Goal: Transaction & Acquisition: Purchase product/service

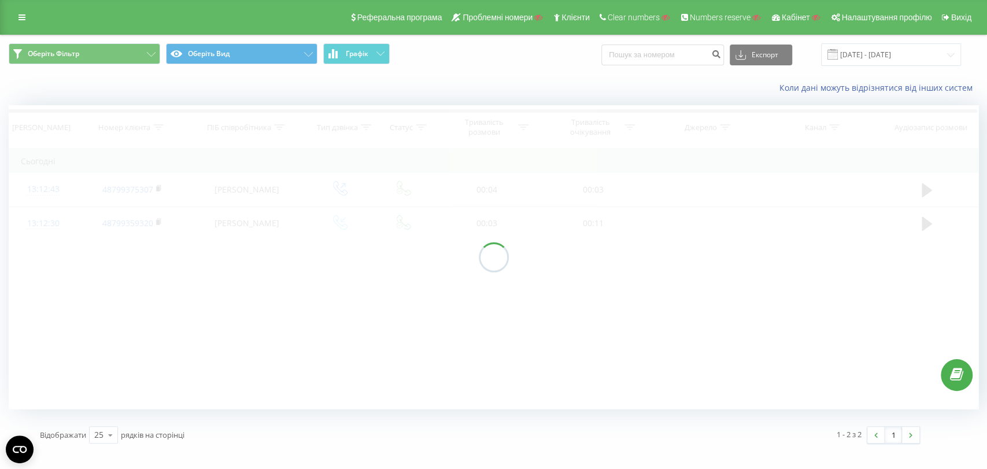
click at [45, 223] on div at bounding box center [493, 256] width 969 height 303
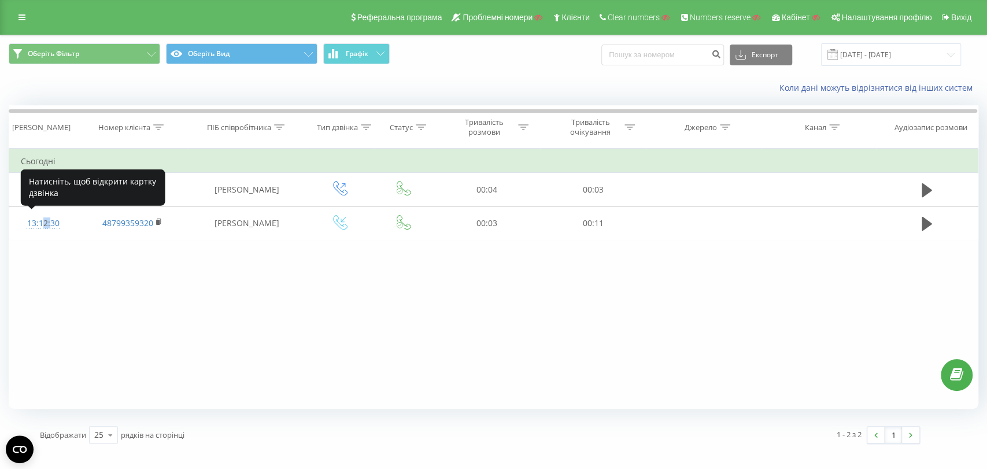
click at [45, 223] on div "13:12:30" at bounding box center [43, 223] width 45 height 23
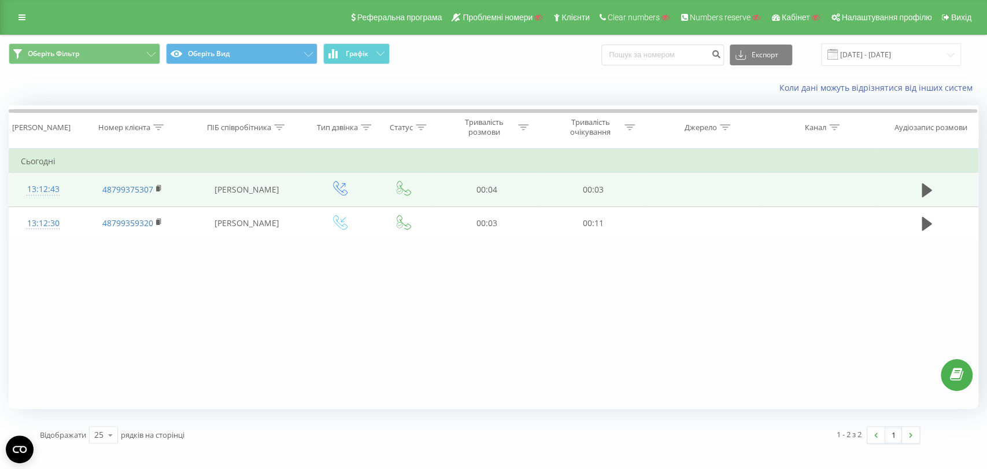
click at [38, 187] on div "13:12:43" at bounding box center [43, 189] width 45 height 23
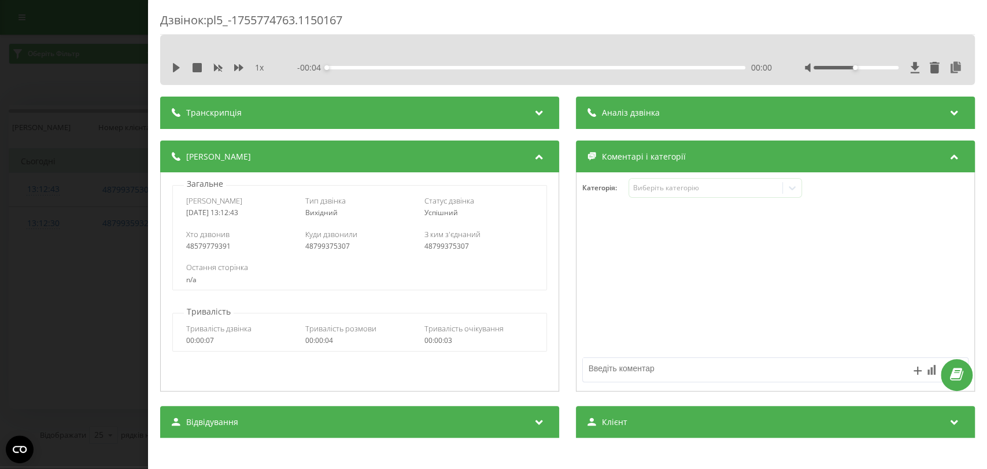
click at [70, 193] on div "Дзвінок : pl5_-1755774763.1150167 1 x - 00:04 00:00 00:00 Транскрипція Для AI-а…" at bounding box center [493, 234] width 987 height 469
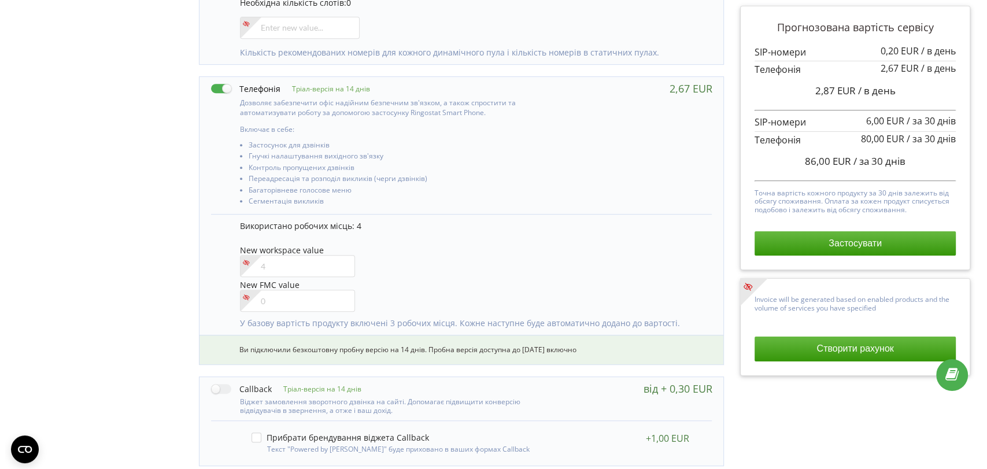
scroll to position [624, 0]
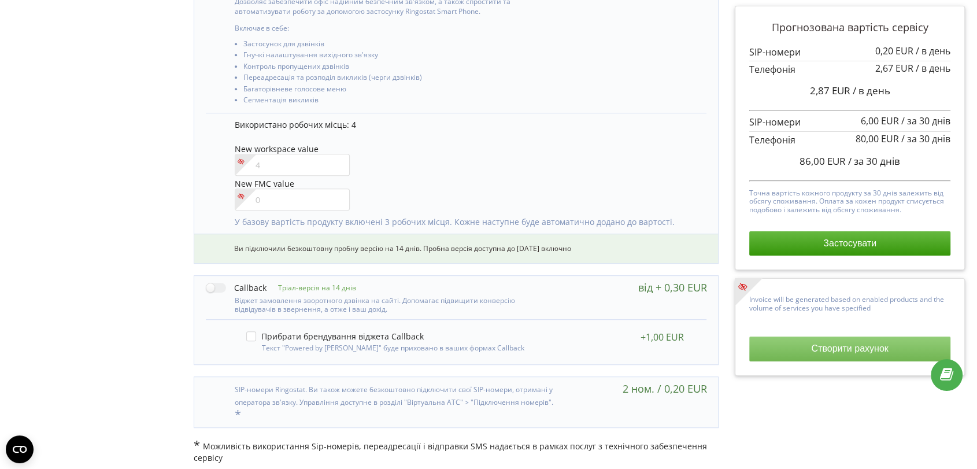
click at [828, 353] on button "Створити рахунок" at bounding box center [849, 348] width 201 height 24
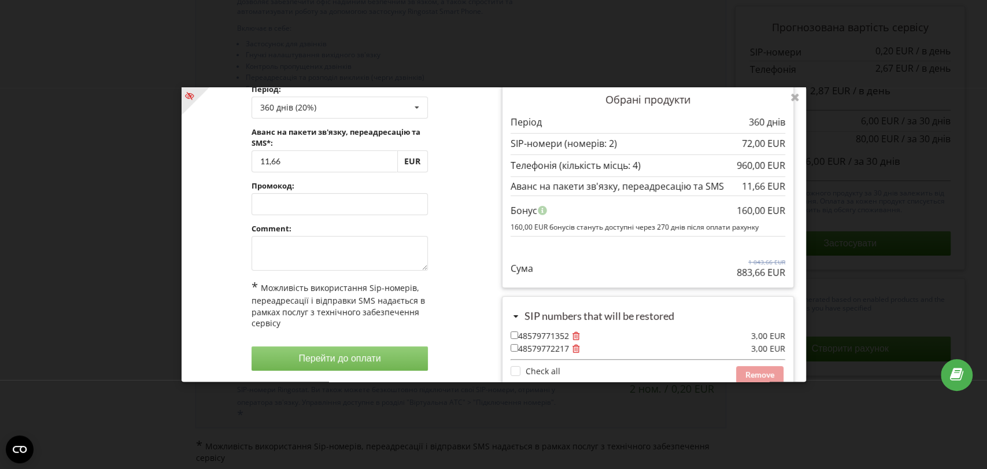
scroll to position [64, 0]
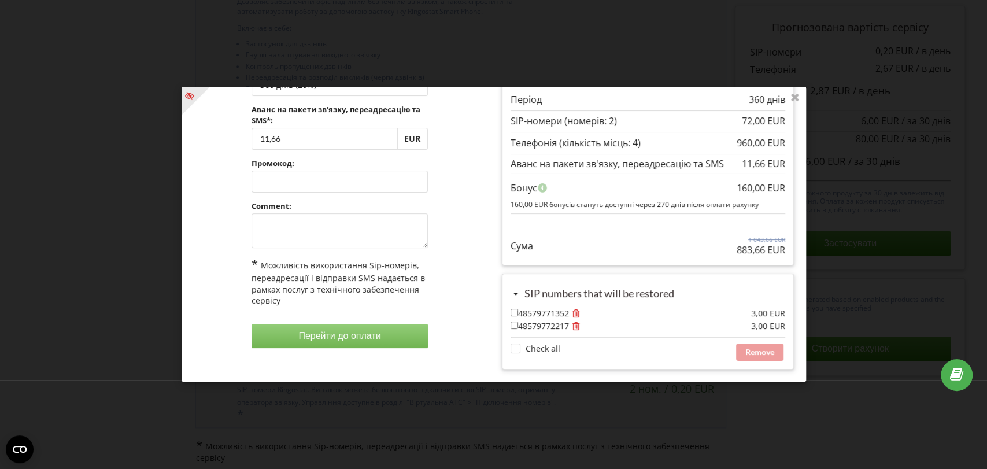
click at [510, 312] on input "checkbox" at bounding box center [514, 313] width 8 height 8
checkbox input "true"
click at [513, 322] on input "checkbox" at bounding box center [514, 325] width 8 height 8
checkbox input "true"
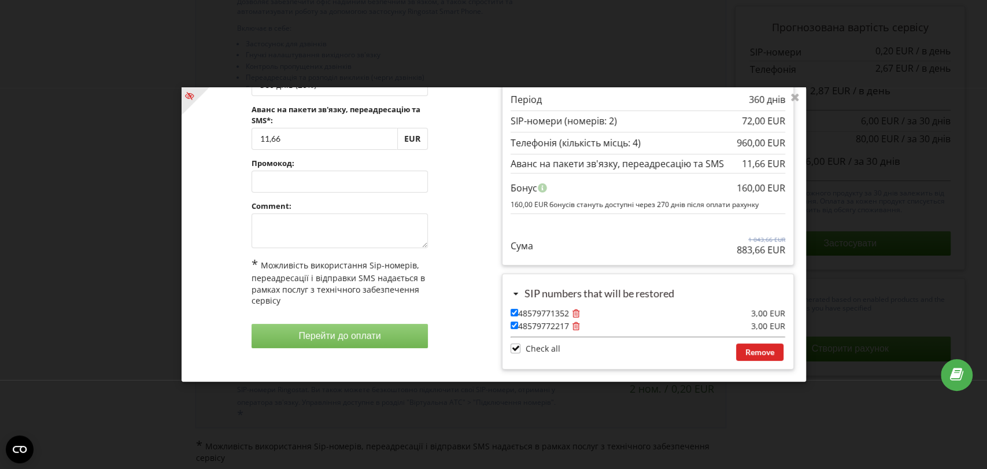
click at [512, 323] on input "checkbox" at bounding box center [514, 325] width 8 height 8
checkbox input "false"
click at [510, 310] on input "checkbox" at bounding box center [514, 313] width 8 height 8
checkbox input "false"
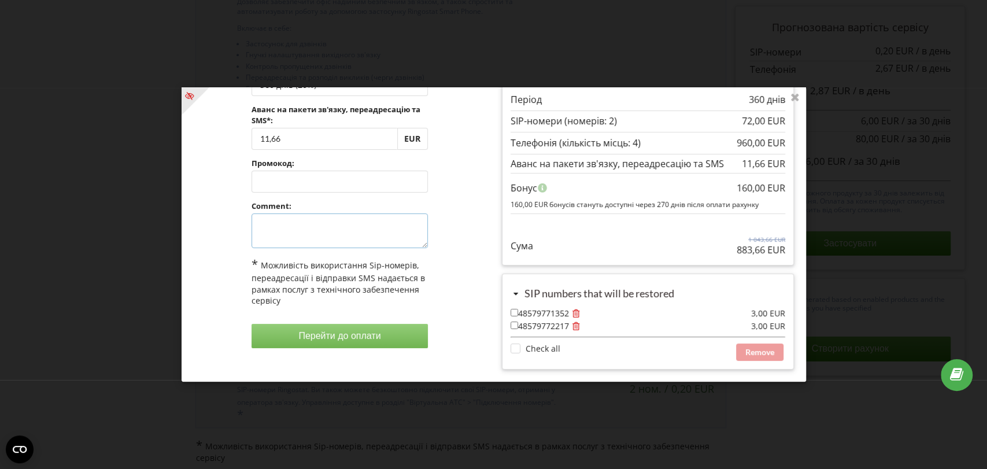
click at [315, 220] on textarea at bounding box center [339, 230] width 176 height 35
type textarea "1"
click at [324, 334] on button "Перейти до оплати" at bounding box center [339, 336] width 176 height 24
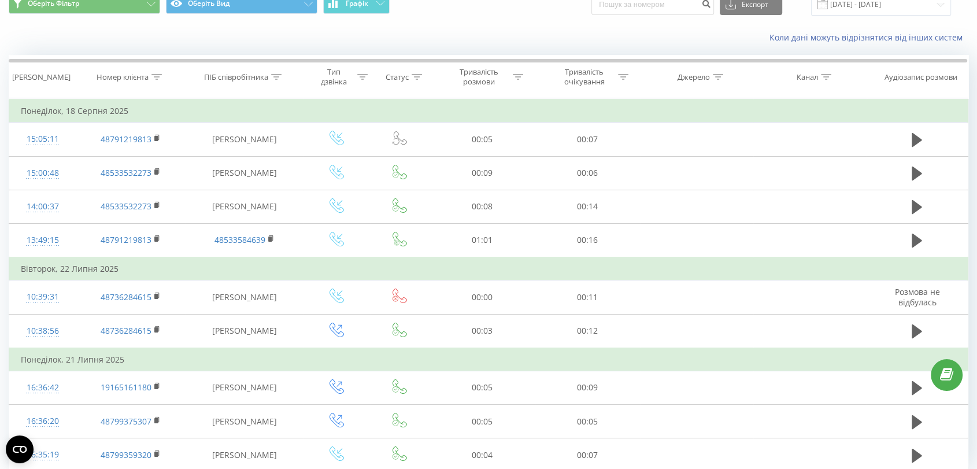
scroll to position [95, 0]
